Goal: Information Seeking & Learning: Learn about a topic

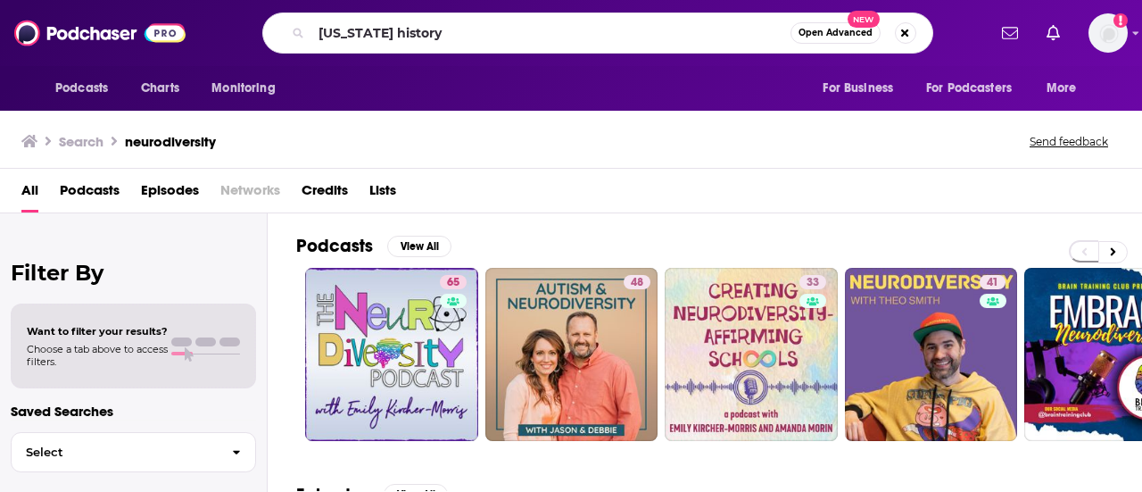
type input "[US_STATE] history"
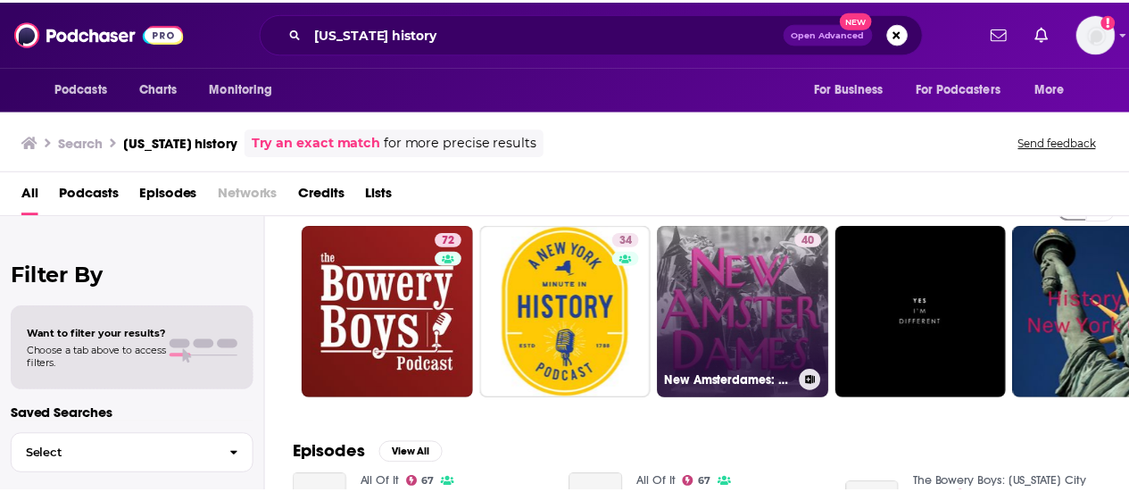
scroll to position [58, 0]
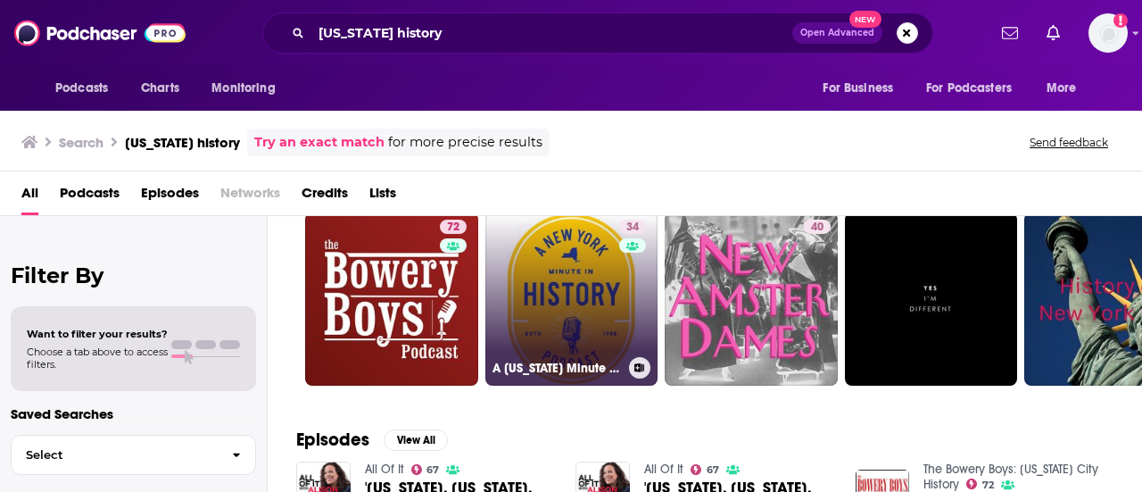
click at [589, 291] on link "34 A [US_STATE] Minute In History" at bounding box center [571, 298] width 173 height 173
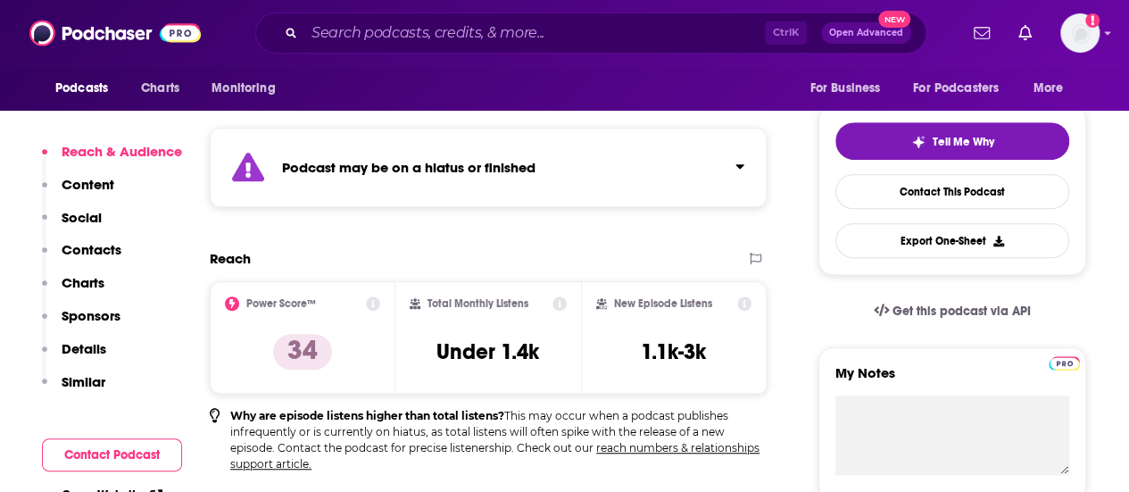
scroll to position [376, 0]
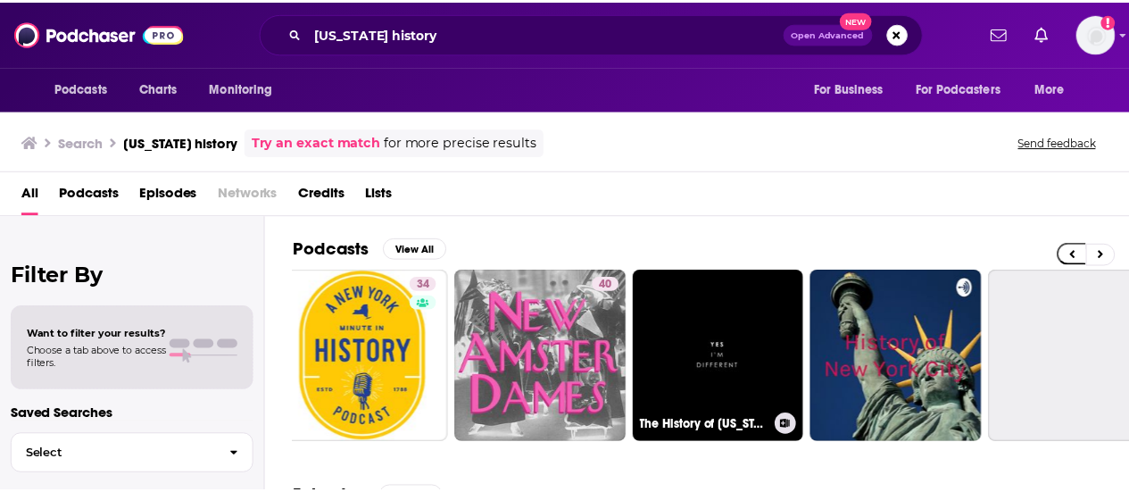
scroll to position [0, 198]
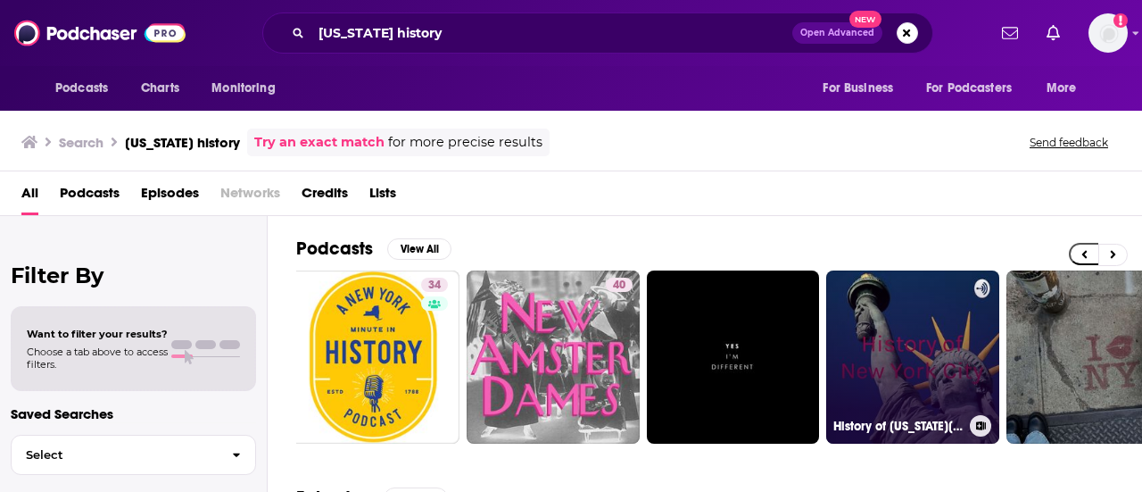
click at [910, 369] on link "History of [US_STATE][GEOGRAPHIC_DATA]" at bounding box center [912, 356] width 173 height 173
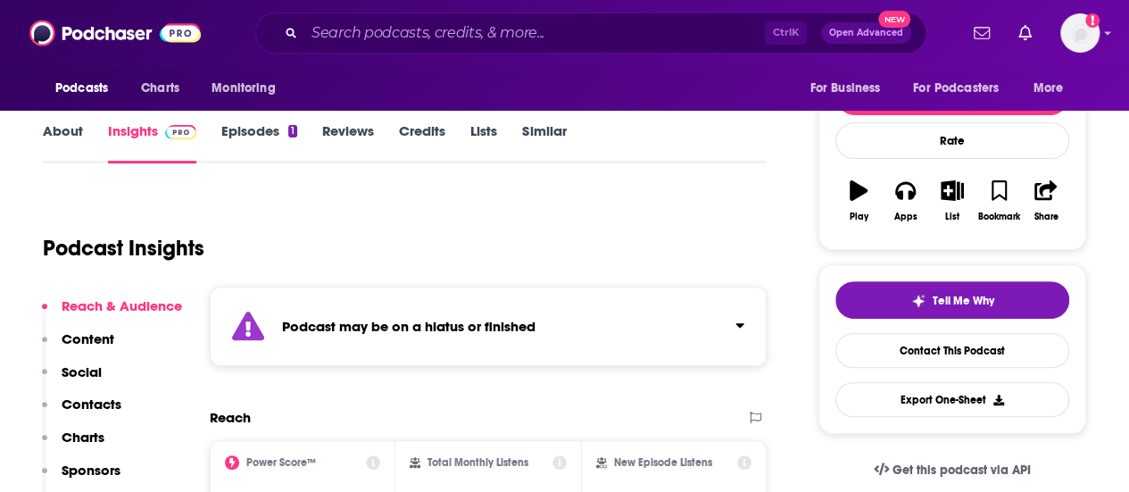
scroll to position [203, 0]
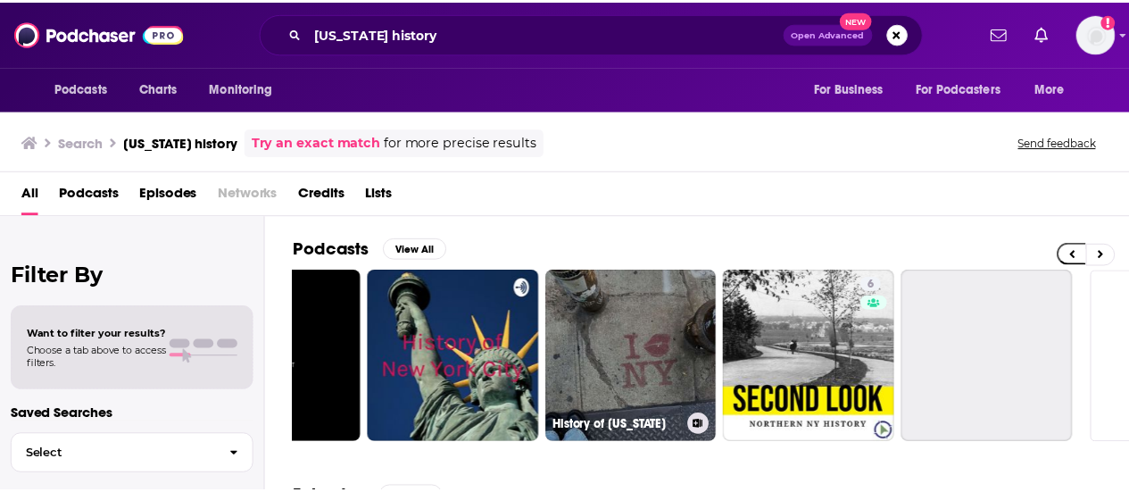
scroll to position [0, 668]
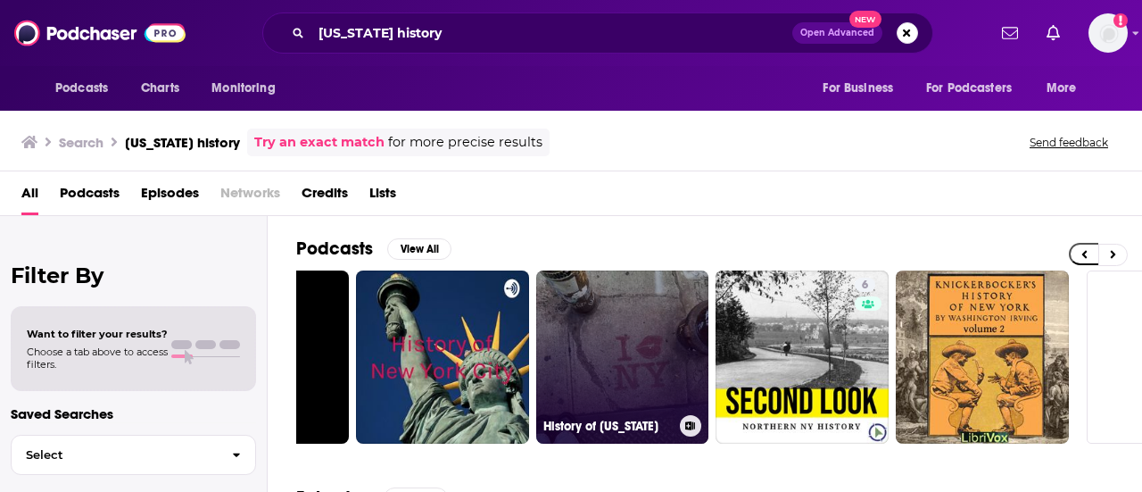
click at [596, 361] on link "History of [US_STATE]" at bounding box center [622, 356] width 173 height 173
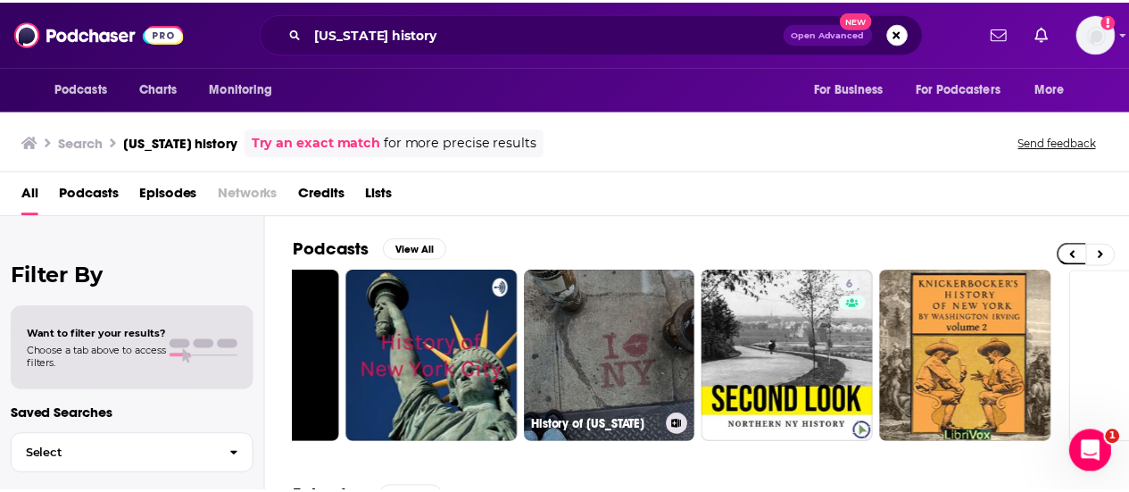
scroll to position [0, 792]
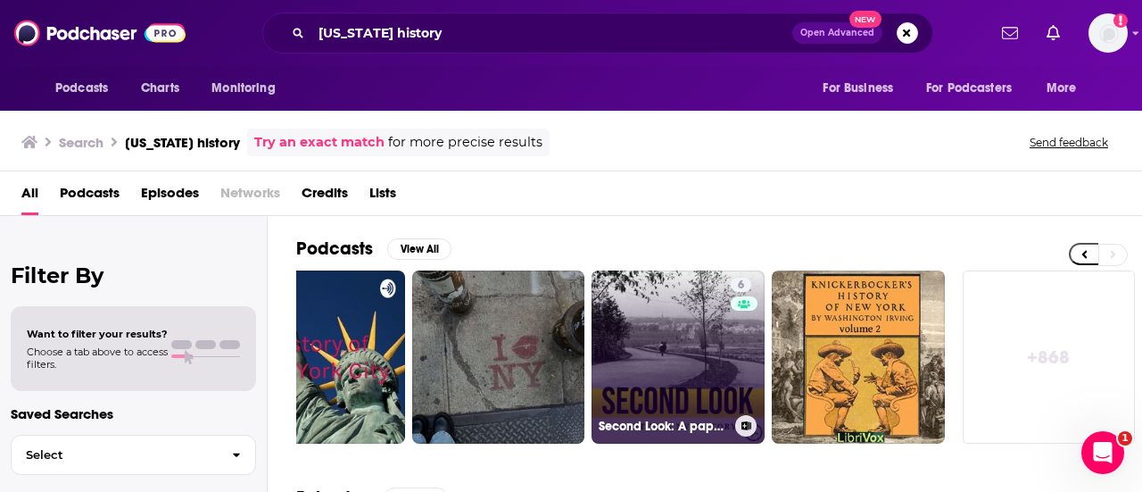
click at [723, 381] on link "6 Second Look: A paper's history of [GEOGRAPHIC_DATA][US_STATE]" at bounding box center [678, 356] width 173 height 173
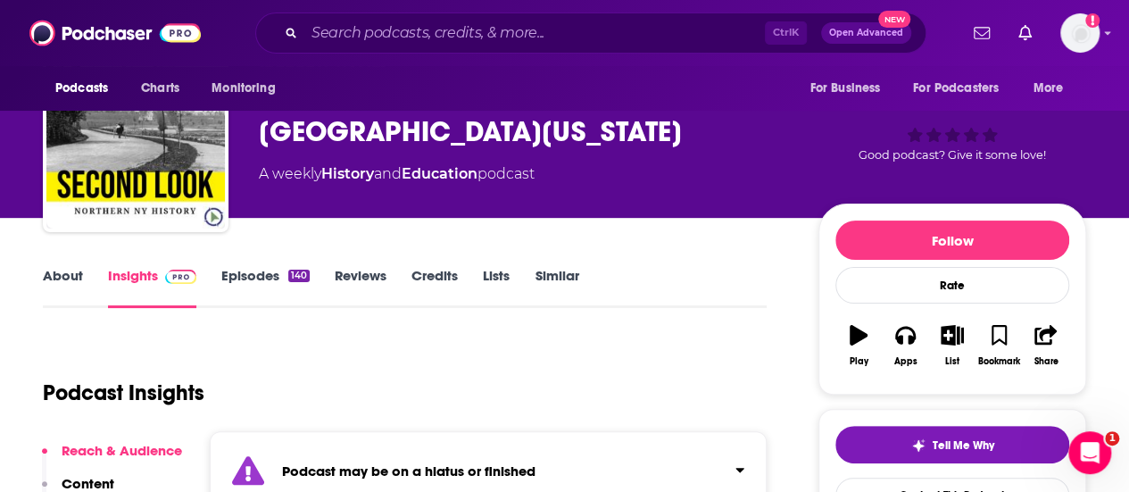
scroll to position [71, 0]
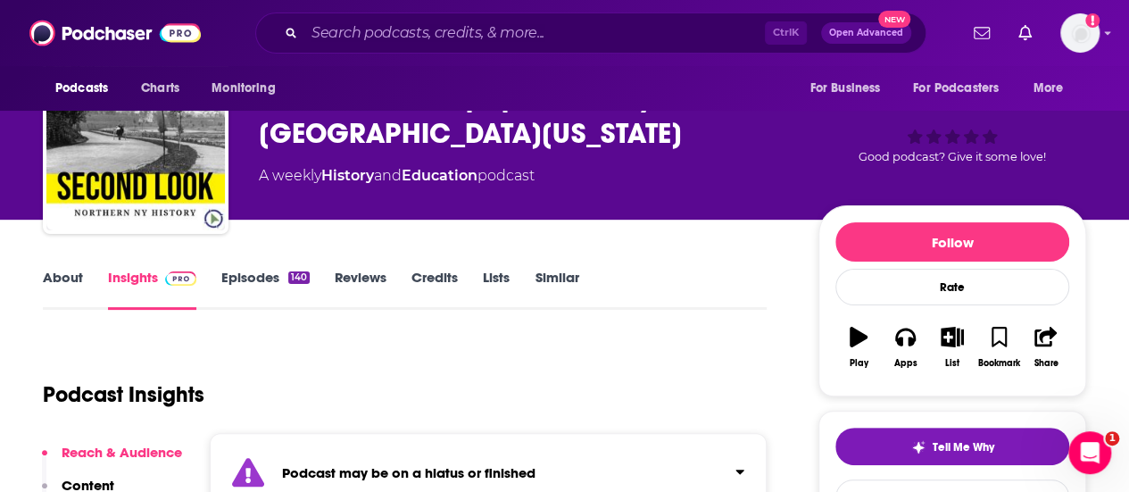
click at [50, 272] on link "About" at bounding box center [63, 289] width 40 height 41
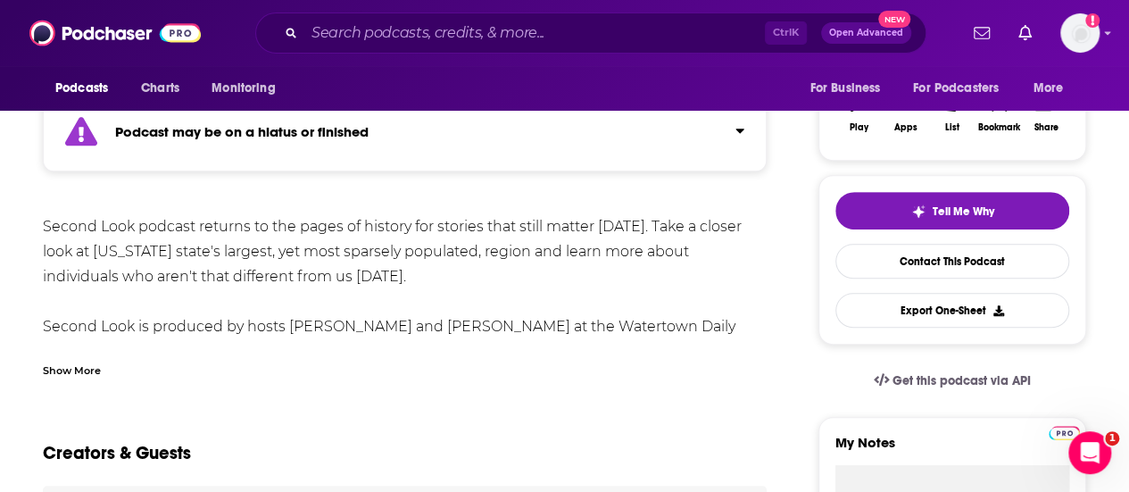
scroll to position [328, 0]
